Goal: Task Accomplishment & Management: Manage account settings

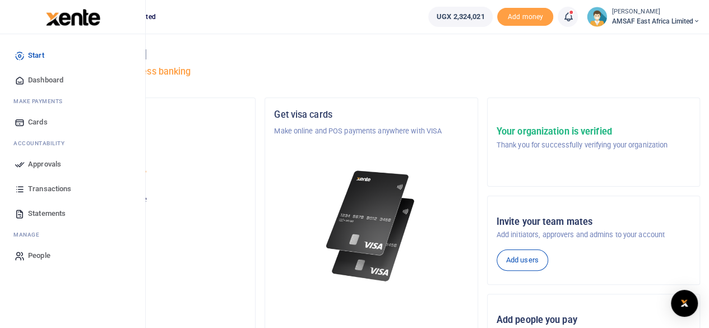
click at [34, 162] on span "Approvals" at bounding box center [44, 164] width 33 height 11
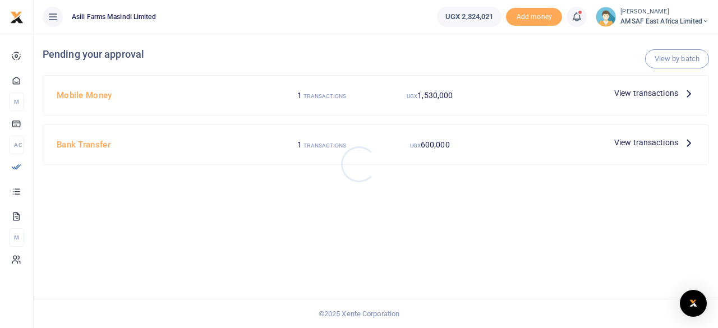
click at [94, 99] on div at bounding box center [359, 164] width 718 height 328
click at [83, 93] on h4 "Mobile Money" at bounding box center [160, 95] width 207 height 12
click at [639, 96] on span "View transactions" at bounding box center [646, 93] width 64 height 12
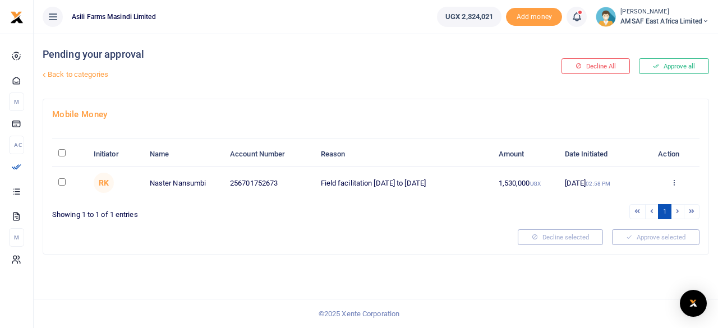
click at [61, 180] on input "checkbox" at bounding box center [61, 181] width 7 height 7
checkbox input "true"
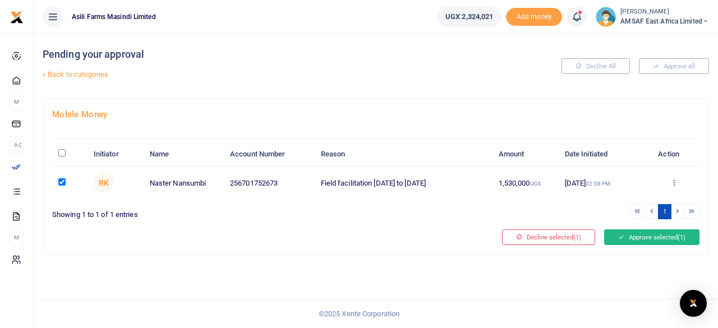
click at [635, 236] on button "Approve selected (1)" at bounding box center [651, 237] width 95 height 16
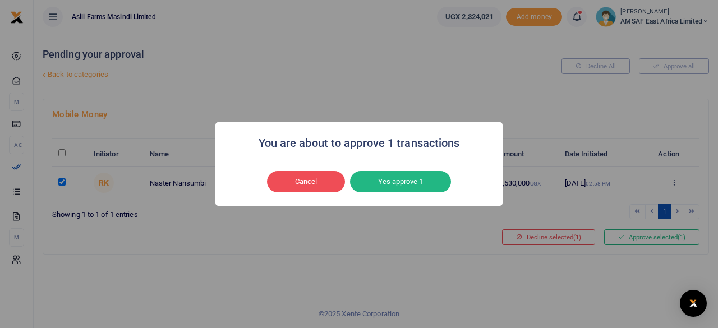
click at [409, 186] on button "Yes approve 1" at bounding box center [400, 181] width 101 height 21
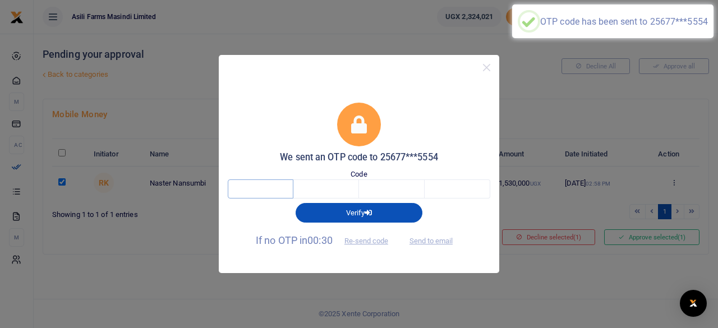
click at [271, 189] on input "text" at bounding box center [261, 188] width 66 height 19
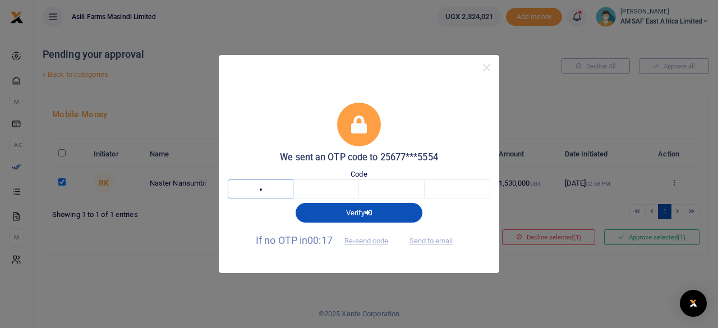
type input "4"
type input "6"
type input "5"
type input "1"
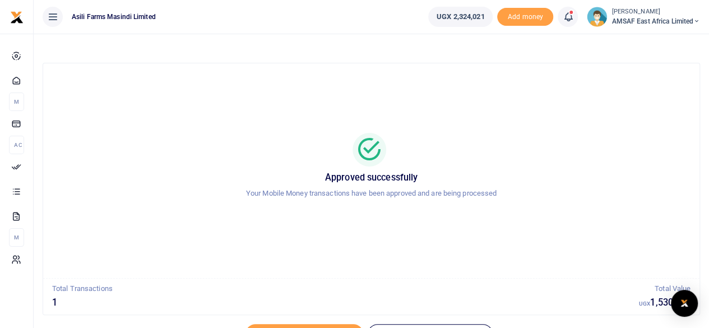
drag, startPoint x: 574, startPoint y: 171, endPoint x: 569, endPoint y: 168, distance: 6.1
click at [569, 168] on div "Approved successfully Your Mobile Money transactions have been approved and are…" at bounding box center [372, 170] width 630 height 75
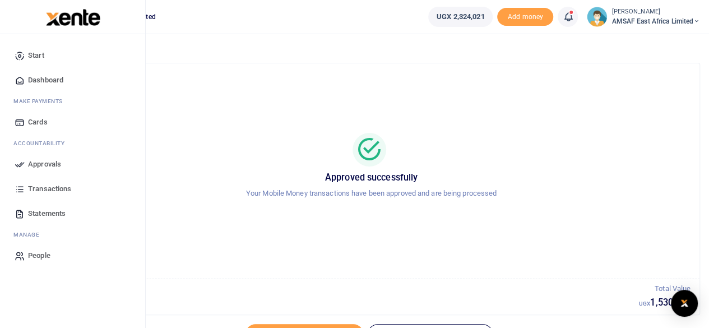
click at [58, 167] on span "Approvals" at bounding box center [44, 164] width 33 height 11
click at [53, 159] on span "Approvals" at bounding box center [44, 164] width 33 height 11
click at [53, 162] on span "Approvals" at bounding box center [44, 164] width 33 height 11
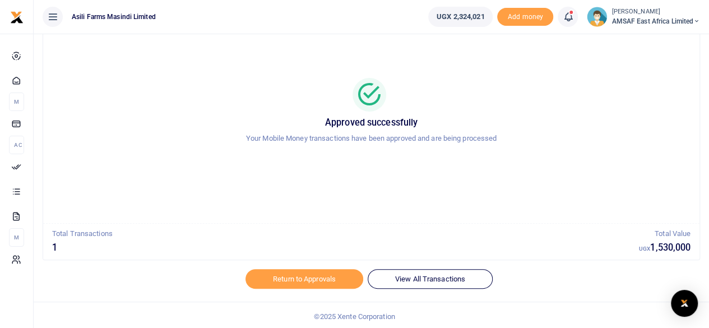
scroll to position [57, 0]
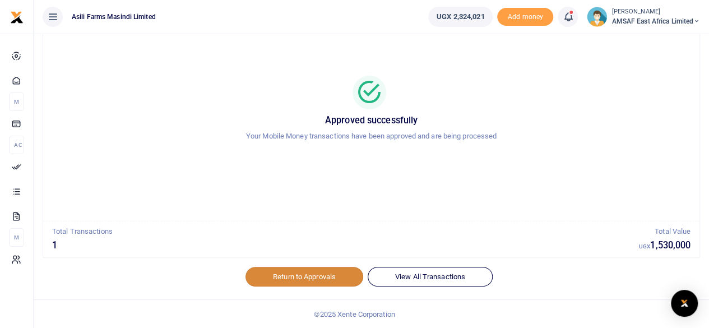
click at [299, 271] on link "Return to Approvals" at bounding box center [305, 276] width 118 height 19
click at [298, 270] on link "Return to Approvals" at bounding box center [305, 276] width 118 height 19
click at [307, 282] on link "Return to Approvals" at bounding box center [305, 276] width 118 height 19
click at [292, 270] on link "Return to Approvals" at bounding box center [305, 276] width 118 height 19
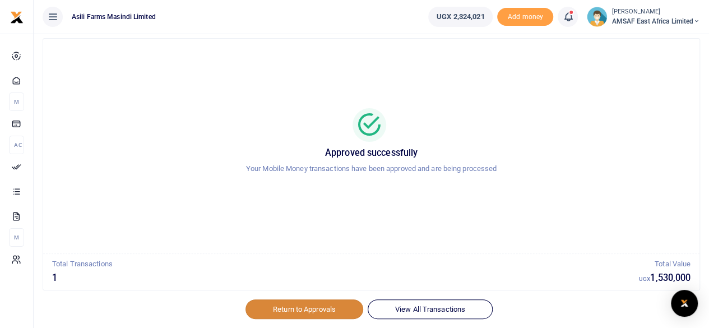
scroll to position [0, 0]
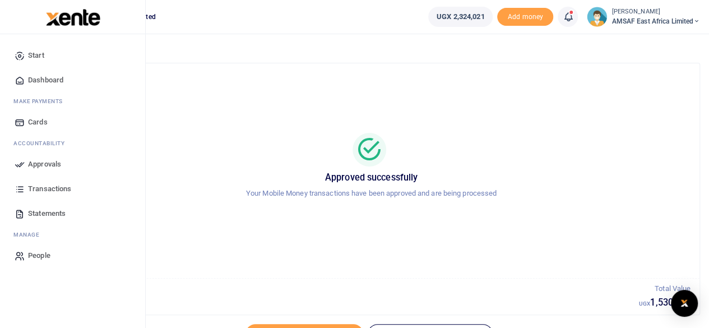
click at [37, 164] on span "Approvals" at bounding box center [44, 164] width 33 height 11
click at [25, 165] on link "Approvals" at bounding box center [72, 164] width 127 height 25
click at [33, 168] on span "Approvals" at bounding box center [44, 164] width 33 height 11
click at [57, 161] on span "Approvals" at bounding box center [44, 164] width 33 height 11
click at [33, 191] on span "Transactions" at bounding box center [49, 188] width 43 height 11
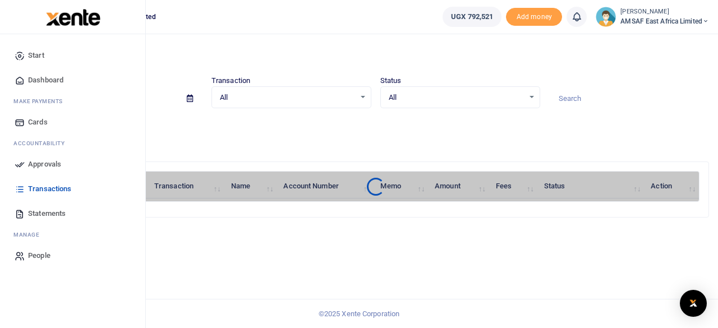
click at [29, 164] on span "Approvals" at bounding box center [44, 164] width 33 height 11
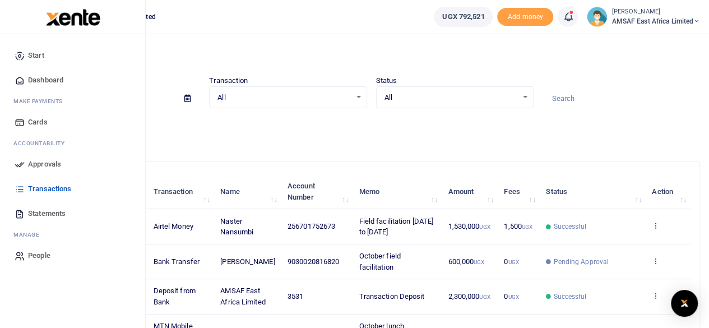
click at [41, 165] on span "Approvals" at bounding box center [44, 164] width 33 height 11
click at [38, 165] on span "Approvals" at bounding box center [44, 164] width 33 height 11
click at [32, 162] on span "Approvals" at bounding box center [44, 164] width 33 height 11
click at [30, 164] on span "Approvals" at bounding box center [44, 164] width 33 height 11
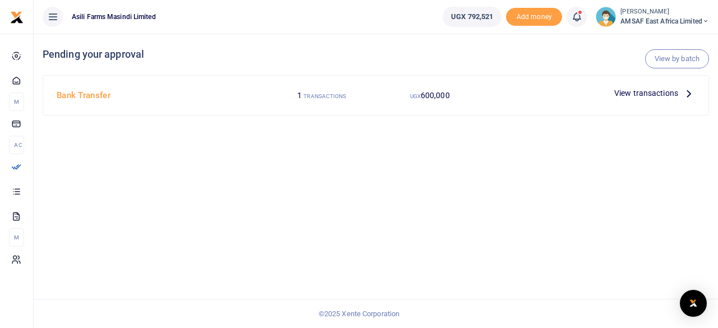
click at [66, 98] on h4 "Bank Transfer" at bounding box center [160, 95] width 207 height 12
click at [643, 74] on div "View by batch Pending your approval" at bounding box center [376, 54] width 666 height 41
click at [636, 93] on span "View transactions" at bounding box center [646, 93] width 64 height 12
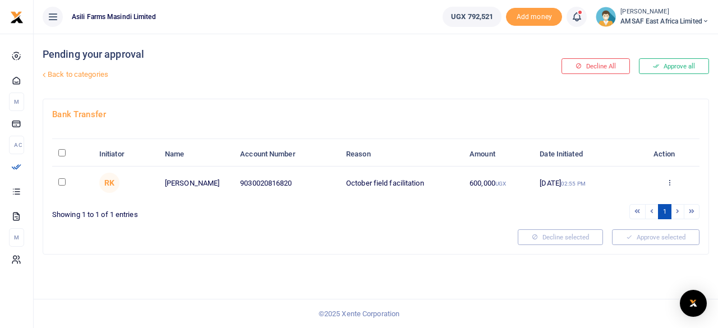
click at [57, 181] on td at bounding box center [72, 183] width 41 height 33
click at [63, 180] on input "checkbox" at bounding box center [61, 181] width 7 height 7
checkbox input "true"
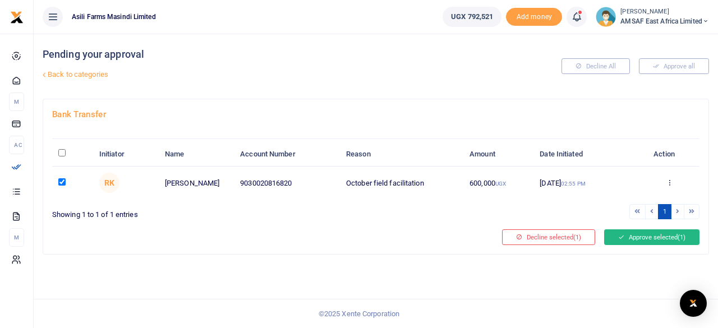
click at [632, 236] on button "Approve selected (1)" at bounding box center [651, 237] width 95 height 16
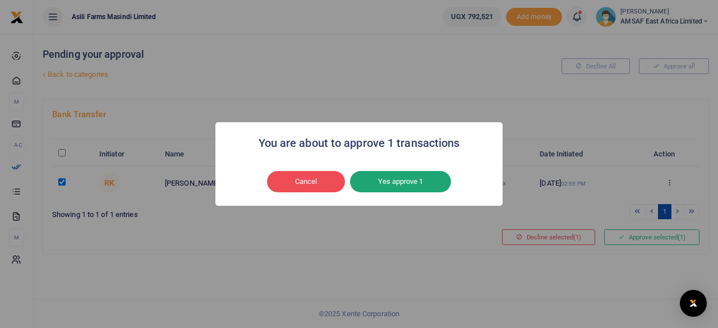
click at [433, 184] on button "Yes approve 1" at bounding box center [400, 181] width 101 height 21
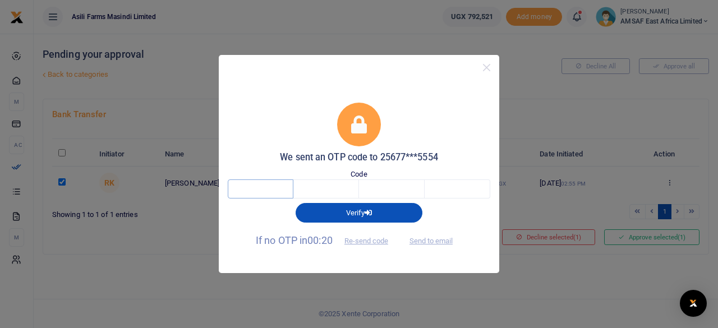
drag, startPoint x: 417, startPoint y: 254, endPoint x: 277, endPoint y: 186, distance: 156.0
click at [279, 181] on input "text" at bounding box center [261, 188] width 66 height 19
type input "7"
type input "6"
type input "2"
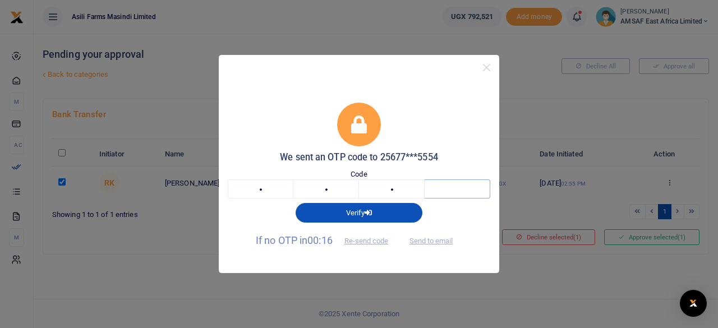
type input "5"
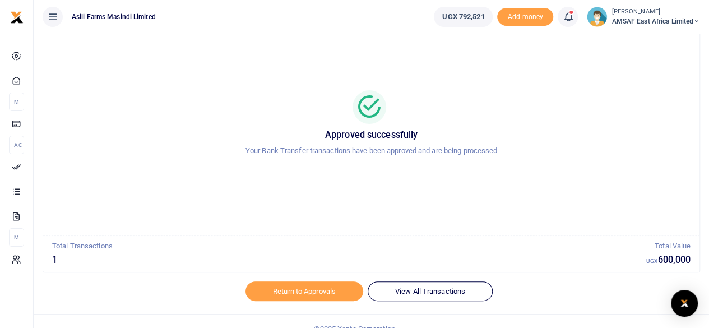
scroll to position [56, 0]
